Goal: Task Accomplishment & Management: Use online tool/utility

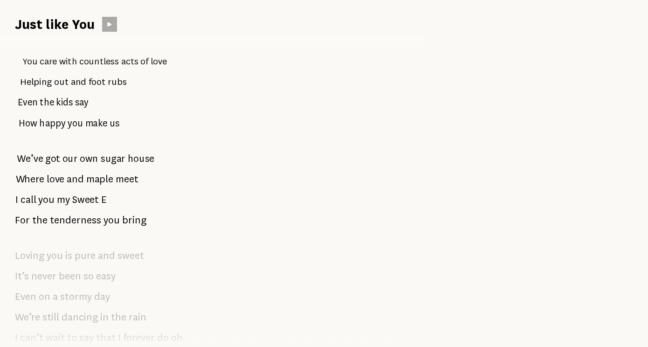
scroll to position [332, 0]
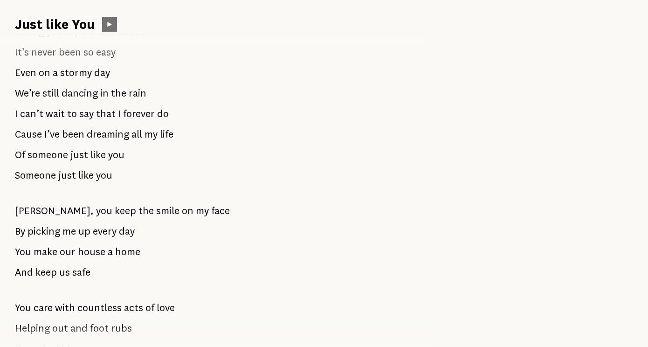
click at [108, 28] on button at bounding box center [109, 24] width 15 height 15
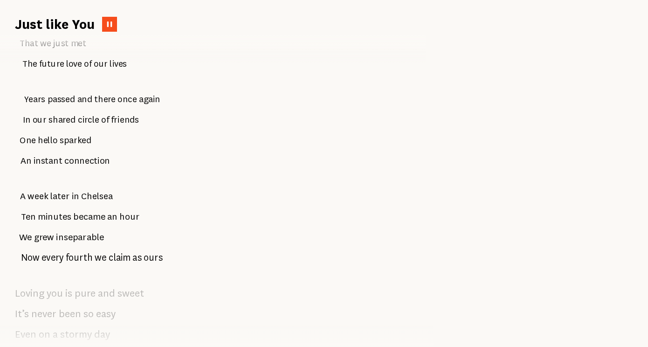
scroll to position [0, 0]
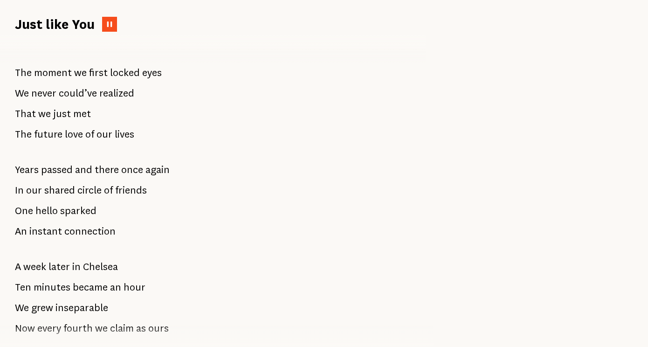
click at [109, 25] on icon at bounding box center [109, 23] width 7 height 7
click at [109, 16] on div "Just like You" at bounding box center [216, 17] width 433 height 34
click at [110, 23] on icon at bounding box center [109, 23] width 7 height 7
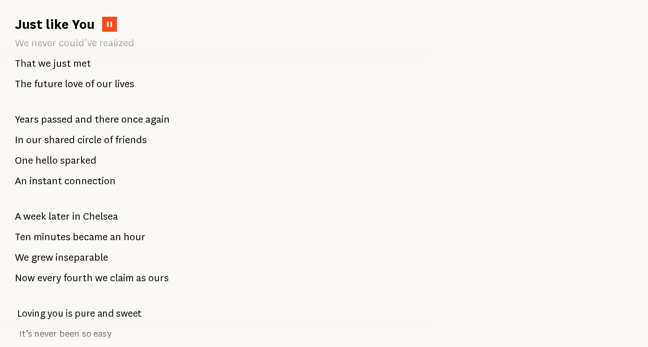
scroll to position [67, 0]
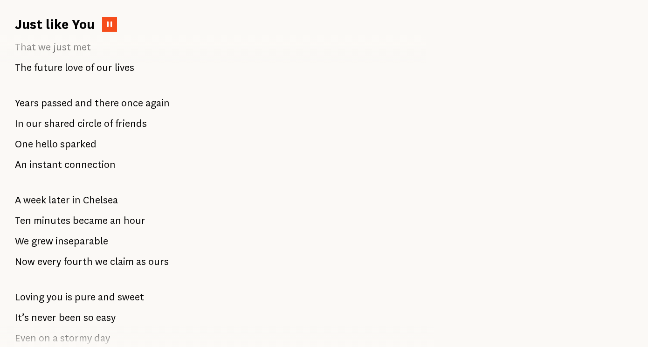
click at [109, 24] on icon at bounding box center [109, 23] width 7 height 7
click at [109, 24] on icon at bounding box center [109, 24] width 5 height 6
click at [109, 24] on icon at bounding box center [109, 23] width 7 height 7
click at [111, 21] on icon at bounding box center [109, 23] width 7 height 7
click at [111, 21] on icon at bounding box center [109, 23] width 5 height 5
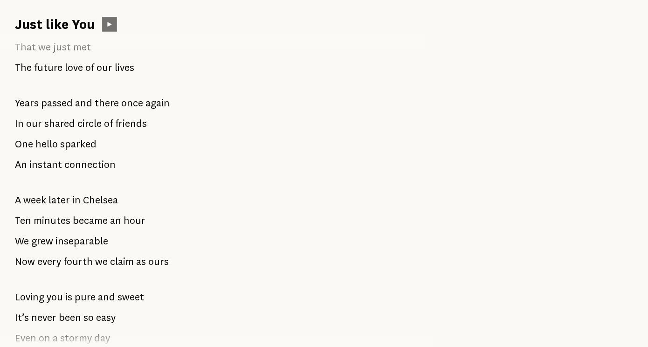
click at [105, 28] on button at bounding box center [109, 24] width 15 height 15
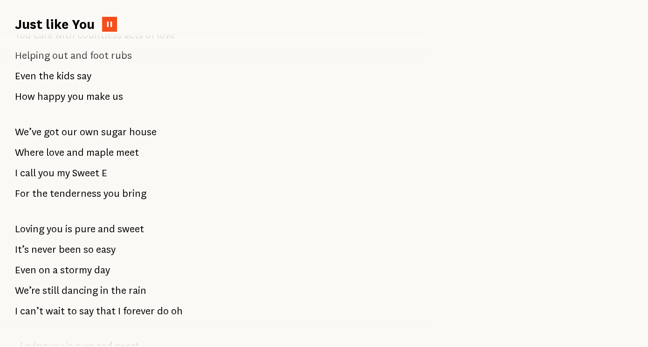
scroll to position [605, 0]
